Goal: Task Accomplishment & Management: Use online tool/utility

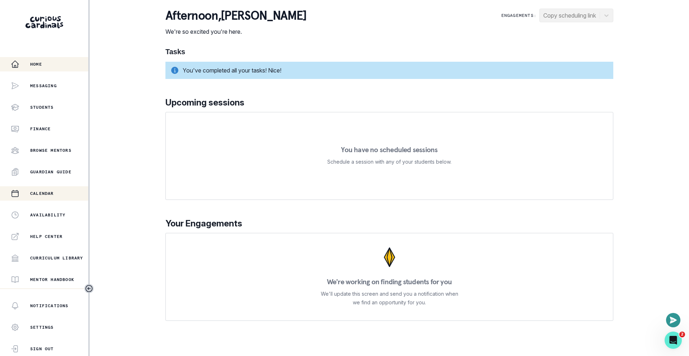
scroll to position [106, 0]
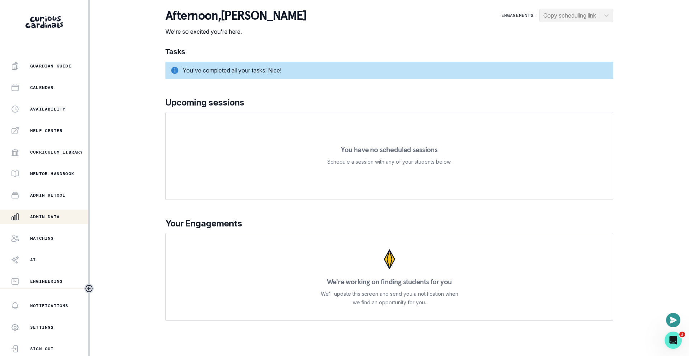
click at [46, 221] on button "Admin Data" at bounding box center [44, 217] width 88 height 14
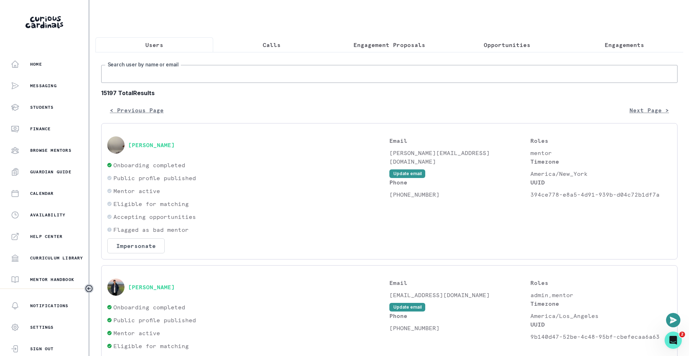
click at [270, 81] on input "Search user by name or email" at bounding box center [389, 74] width 576 height 18
paste input "[PERSON_NAME]"
type input "[PERSON_NAME]"
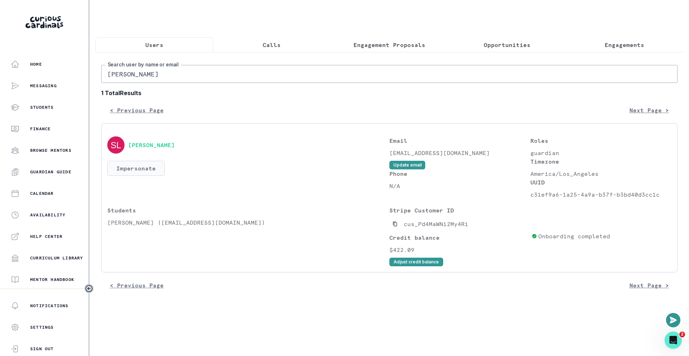
click at [131, 169] on button "Impersonate" at bounding box center [135, 168] width 57 height 15
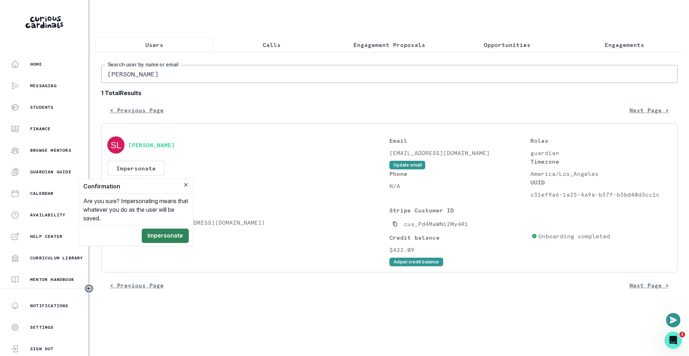
click at [164, 236] on button "Impersonate" at bounding box center [165, 236] width 47 height 14
